Goal: Information Seeking & Learning: Learn about a topic

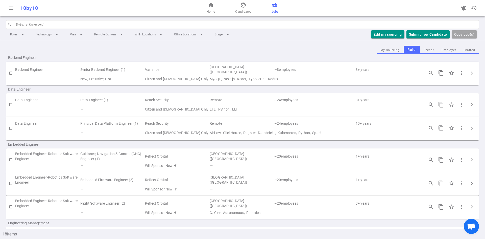
click at [162, 69] on td "Variance" at bounding box center [176, 70] width 65 height 12
click at [147, 72] on td "Variance" at bounding box center [176, 70] width 65 height 12
click at [253, 67] on td "[GEOGRAPHIC_DATA] ([GEOGRAPHIC_DATA])" at bounding box center [241, 70] width 65 height 12
click at [460, 75] on span "more_vert" at bounding box center [462, 73] width 6 height 6
click at [470, 72] on div at bounding box center [242, 119] width 485 height 239
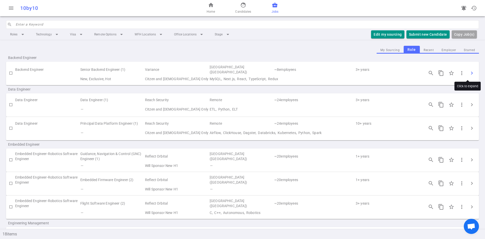
click at [469, 72] on span "chevron_right" at bounding box center [472, 73] width 6 height 6
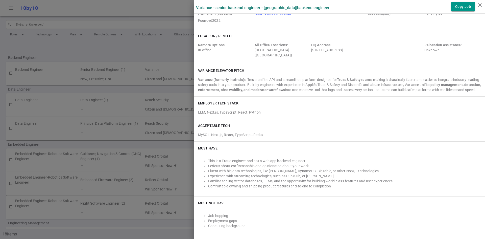
scroll to position [51, 0]
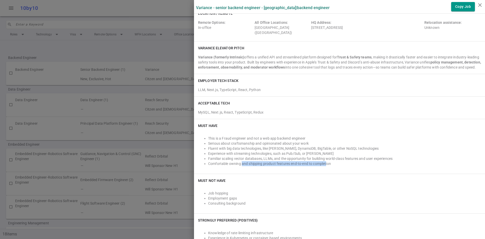
drag, startPoint x: 238, startPoint y: 167, endPoint x: 322, endPoint y: 167, distance: 84.1
click at [322, 166] on li "Comfortable owning and shipping product features end-to-end to completion" at bounding box center [344, 163] width 273 height 5
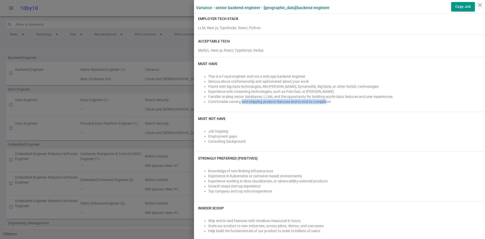
scroll to position [177, 0]
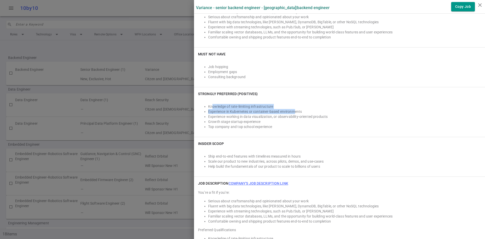
drag, startPoint x: 209, startPoint y: 111, endPoint x: 290, endPoint y: 117, distance: 81.6
click at [290, 117] on ul "Knowledge of rate-limiting infrastructure Experience in [GEOGRAPHIC_DATA] or co…" at bounding box center [339, 116] width 283 height 25
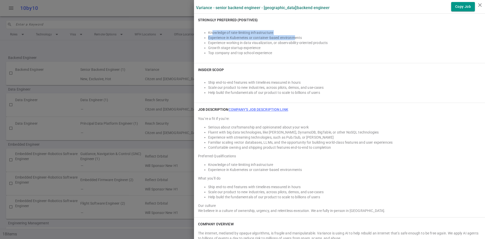
scroll to position [253, 0]
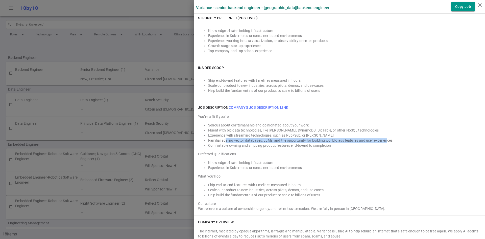
drag, startPoint x: 222, startPoint y: 144, endPoint x: 384, endPoint y: 143, distance: 161.7
click at [384, 143] on li "Familiar scaling vector databases, LLMs, and the opportunity for building world…" at bounding box center [344, 140] width 273 height 5
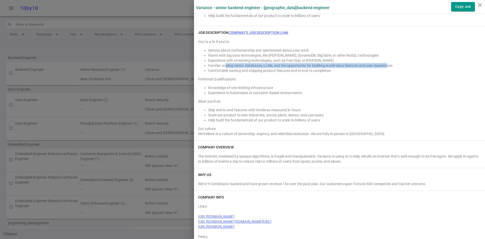
scroll to position [328, 0]
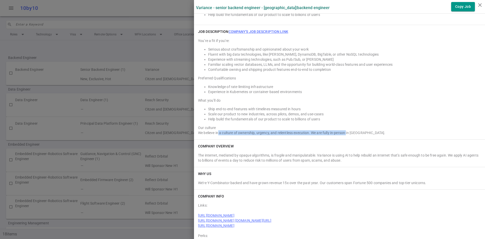
drag, startPoint x: 215, startPoint y: 136, endPoint x: 343, endPoint y: 137, distance: 128.1
click at [343, 135] on div "We believe in a culture of ownership, urgency, and relentless execution. We are…" at bounding box center [339, 132] width 283 height 5
drag, startPoint x: 358, startPoint y: 139, endPoint x: 319, endPoint y: 138, distance: 39.4
click at [319, 135] on div "We believe in a culture of ownership, urgency, and relentless execution. We are…" at bounding box center [339, 132] width 283 height 5
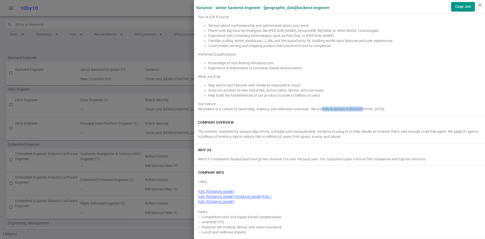
scroll to position [357, 0]
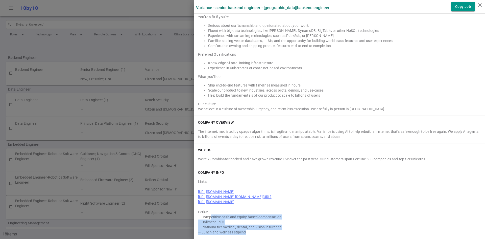
drag, startPoint x: 208, startPoint y: 218, endPoint x: 286, endPoint y: 219, distance: 78.8
click at [285, 224] on div "— Competitive cash and equity-based compensation — Unlimited PTO — Platinum tie…" at bounding box center [339, 224] width 283 height 20
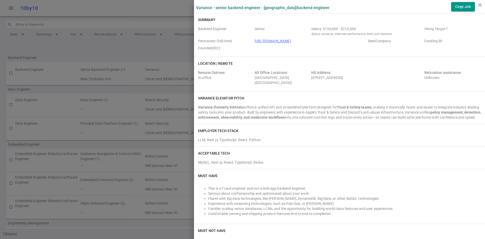
scroll to position [0, 0]
drag, startPoint x: 322, startPoint y: 29, endPoint x: 355, endPoint y: 27, distance: 33.1
click at [355, 27] on div "Salary: $130,000 - $210,000" at bounding box center [366, 29] width 111 height 5
drag, startPoint x: 382, startPoint y: 35, endPoint x: 314, endPoint y: 38, distance: 68.3
click at [312, 34] on icon "Salary varies by interview performance, level, and location." at bounding box center [351, 35] width 81 height 4
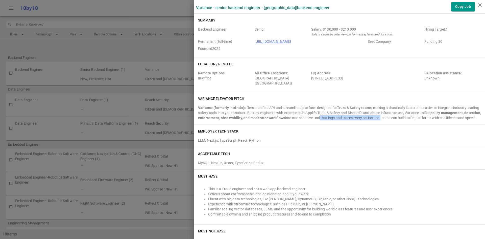
drag, startPoint x: 332, startPoint y: 118, endPoint x: 393, endPoint y: 115, distance: 60.4
click at [393, 115] on div "Variance (formerly Intrinsic) offers a unified API and streamlined platform des…" at bounding box center [339, 112] width 283 height 15
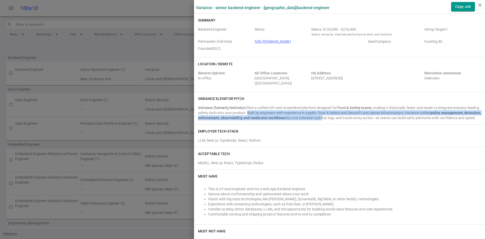
drag, startPoint x: 256, startPoint y: 114, endPoint x: 335, endPoint y: 118, distance: 78.9
click at [335, 118] on div "Variance (formerly Intrinsic) offers a unified API and streamlined platform des…" at bounding box center [339, 112] width 283 height 15
drag, startPoint x: 224, startPoint y: 109, endPoint x: 464, endPoint y: 135, distance: 241.9
click at [470, 120] on div "Variance (formerly Intrinsic) offers a unified API and streamlined platform des…" at bounding box center [339, 112] width 283 height 15
click at [257, 112] on div "Variance (formerly Intrinsic) offers a unified API and streamlined platform des…" at bounding box center [339, 112] width 283 height 15
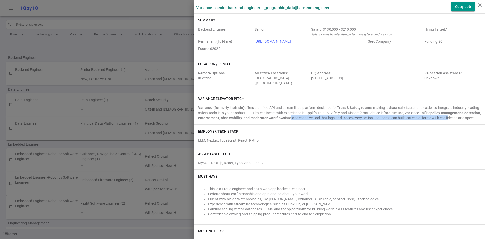
drag, startPoint x: 302, startPoint y: 117, endPoint x: 461, endPoint y: 117, distance: 158.9
click at [461, 117] on div "Variance (formerly Intrinsic) offers a unified API and streamlined platform des…" at bounding box center [339, 112] width 283 height 15
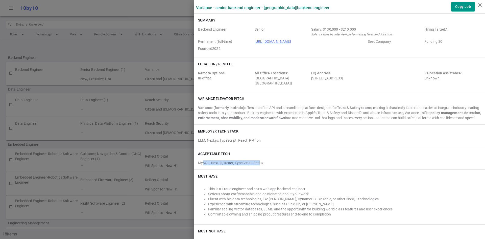
drag, startPoint x: 199, startPoint y: 166, endPoint x: 256, endPoint y: 167, distance: 56.8
click at [256, 165] on div "MySQL, Next.js, React, TypeScript, Redux" at bounding box center [339, 161] width 283 height 7
click at [279, 165] on div "MySQL, Next.js, React, TypeScript, Redux" at bounding box center [339, 161] width 283 height 7
